Goal: Task Accomplishment & Management: Manage account settings

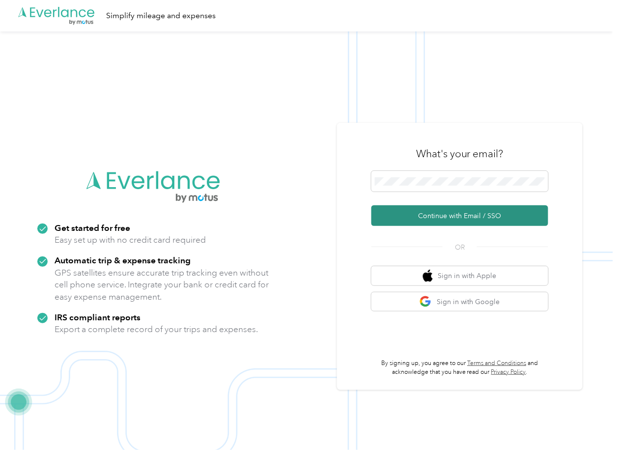
click at [400, 211] on button "Continue with Email / SSO" at bounding box center [460, 216] width 177 height 21
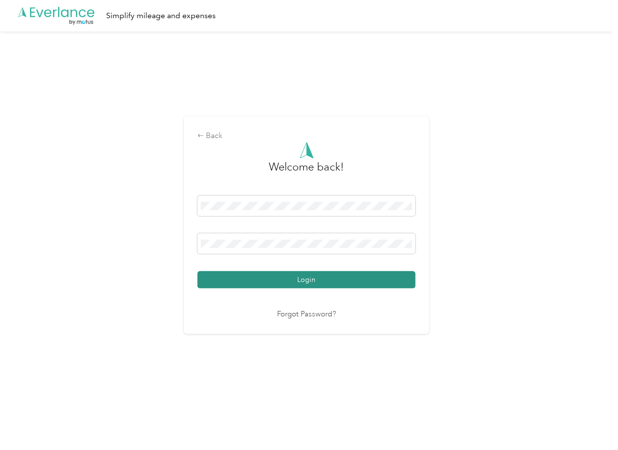
click at [234, 286] on button "Login" at bounding box center [307, 279] width 218 height 17
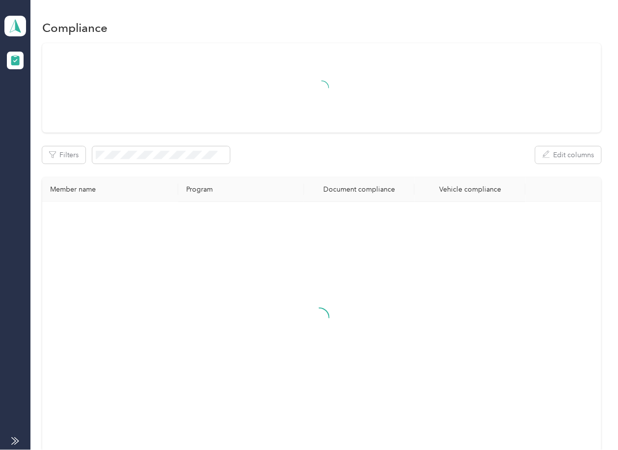
click at [341, 164] on div "Filters Edit columns Member name Program Document compliance Vehicle compliance" at bounding box center [321, 247] width 559 height 409
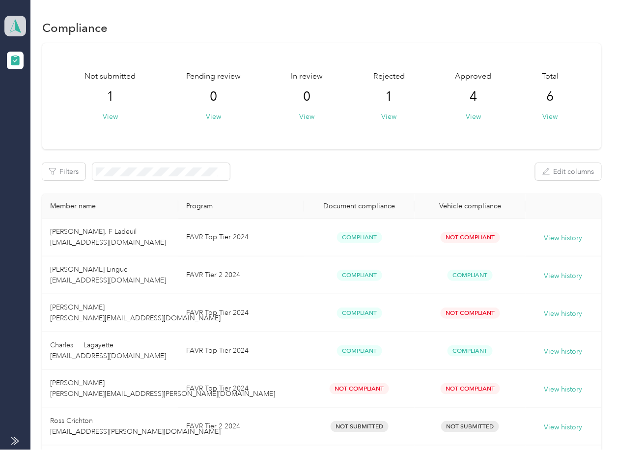
click at [16, 25] on polygon at bounding box center [17, 25] width 5 height 13
click at [52, 101] on div "Log out" at bounding box center [107, 102] width 193 height 17
